Goal: Find contact information: Find contact information

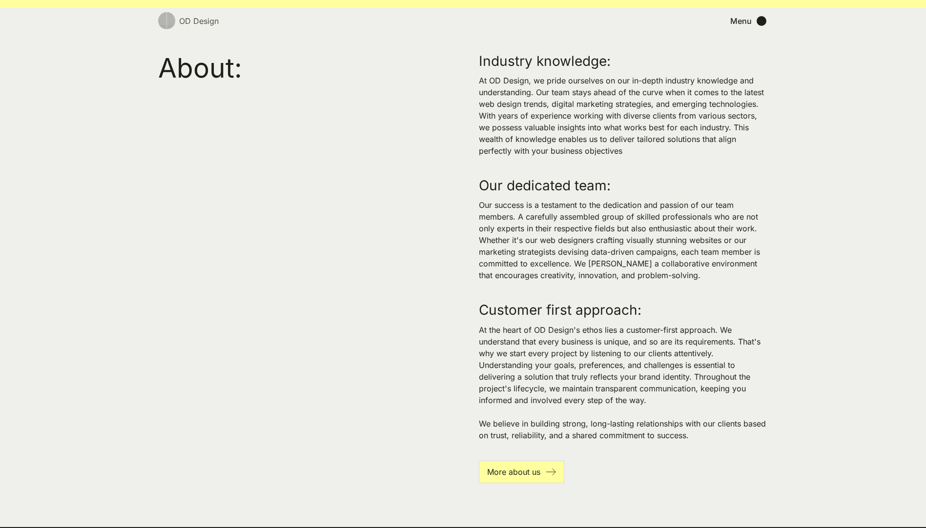
scroll to position [2154, 0]
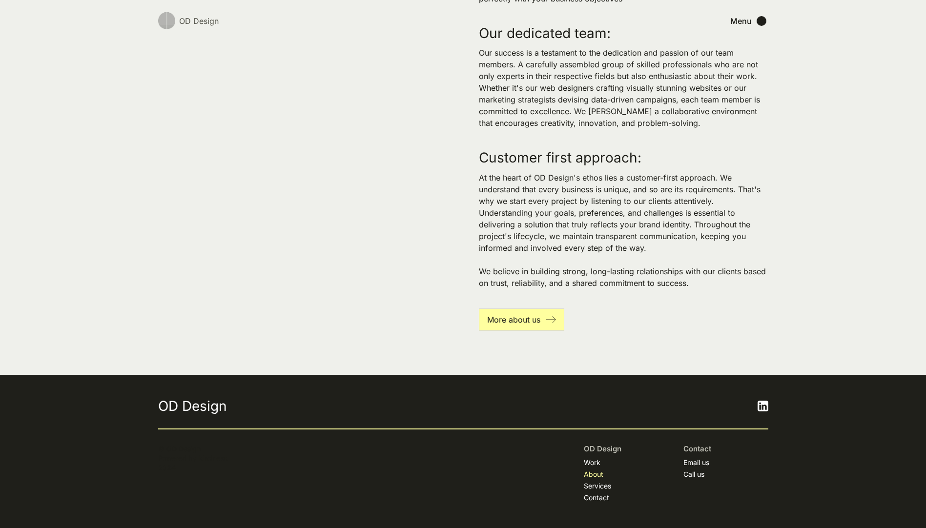
click at [594, 472] on link "About" at bounding box center [594, 475] width 20 height 10
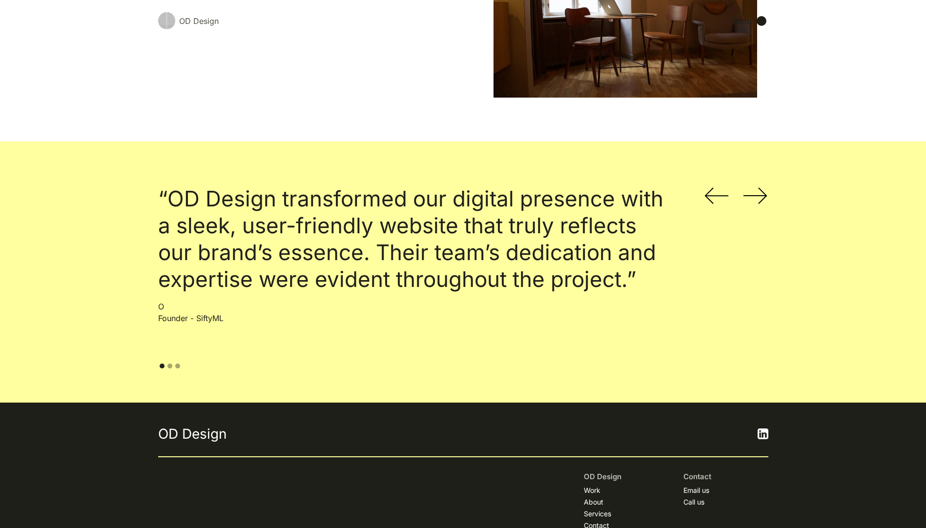
scroll to position [1229, 0]
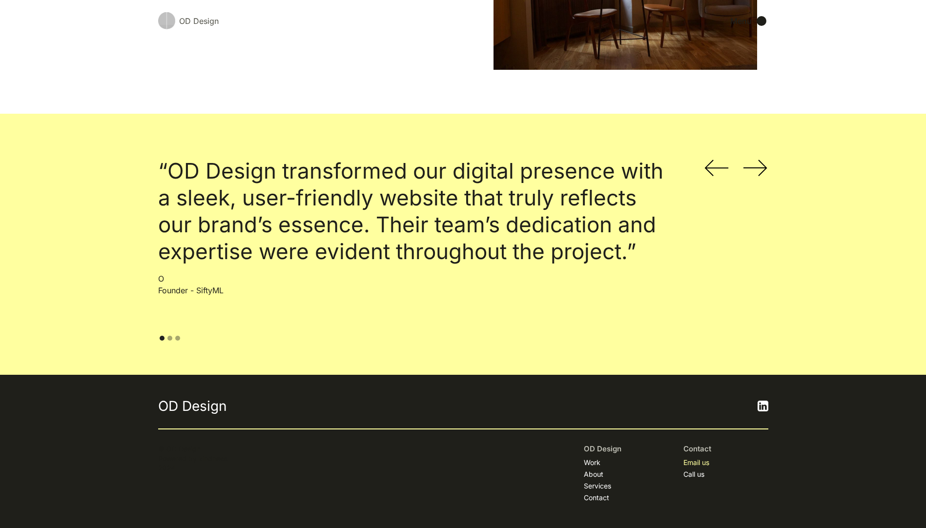
click at [689, 464] on link "Email us" at bounding box center [697, 463] width 26 height 10
click at [697, 474] on link "Call us" at bounding box center [694, 475] width 21 height 10
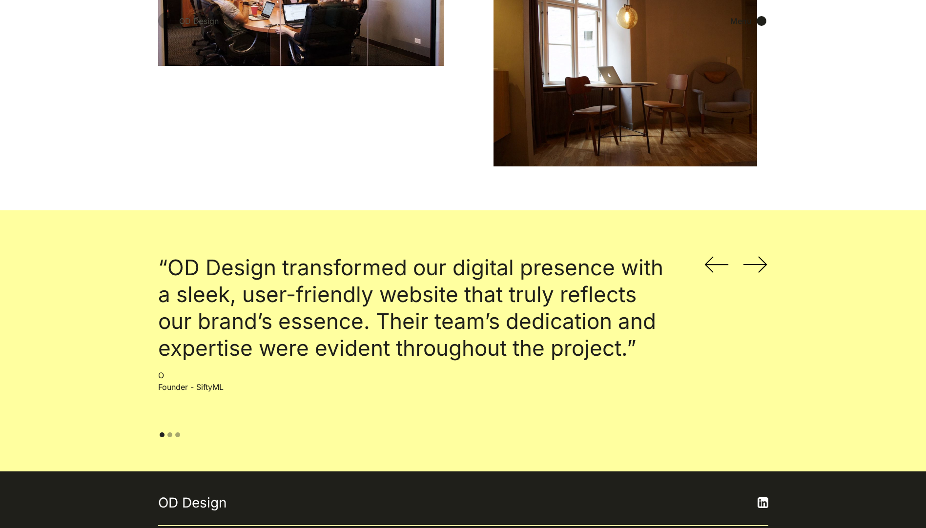
scroll to position [1131, 0]
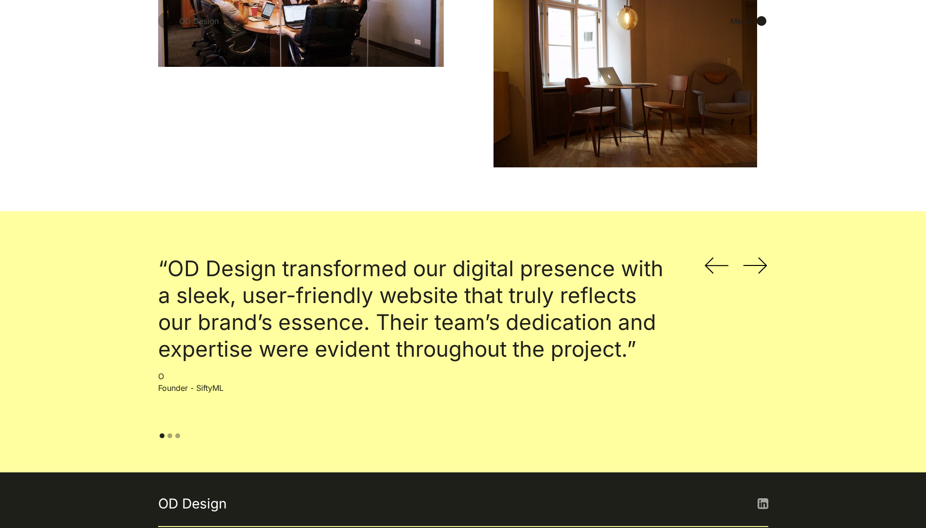
click at [766, 503] on img at bounding box center [763, 504] width 11 height 11
